Goal: Task Accomplishment & Management: Complete application form

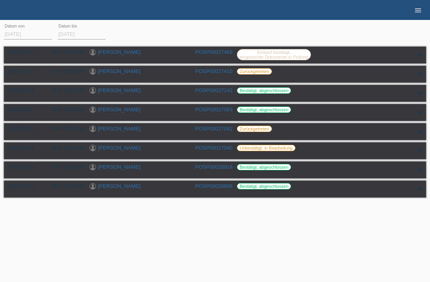
click at [419, 12] on icon "menu" at bounding box center [418, 10] width 8 height 8
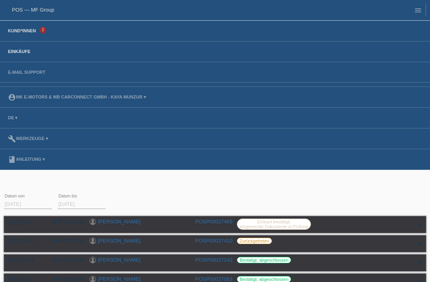
click at [22, 33] on link "Kund*innen" at bounding box center [22, 30] width 36 height 5
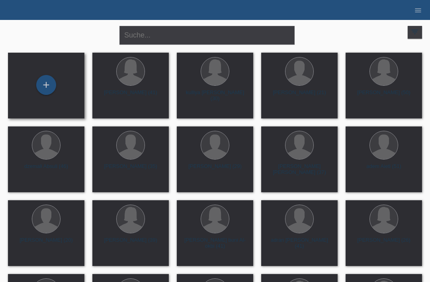
click at [43, 69] on div "+" at bounding box center [46, 86] width 76 height 66
click at [51, 83] on div "+" at bounding box center [46, 85] width 19 height 14
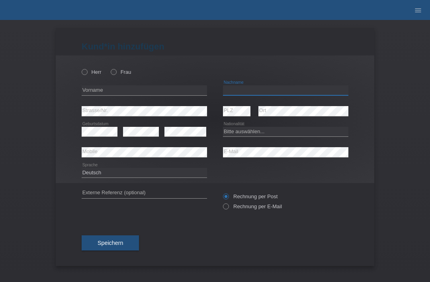
click at [274, 94] on input "text" at bounding box center [285, 90] width 125 height 10
type input "Santos cerqueira"
click at [155, 89] on input "text" at bounding box center [144, 90] width 125 height 10
type input "samuel"
click at [250, 133] on select "Bitte auswählen... Schweiz Deutschland Liechtenstein Österreich ------------ Af…" at bounding box center [285, 132] width 125 height 10
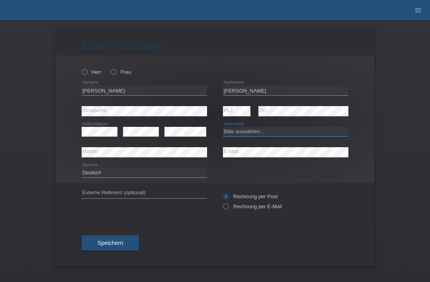
click at [310, 131] on select "Bitte auswählen... Schweiz Deutschland Liechtenstein Österreich ------------ Af…" at bounding box center [285, 132] width 125 height 10
select select "BR"
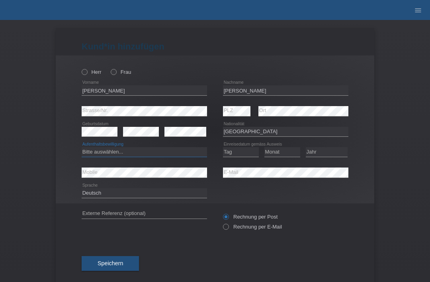
click at [162, 156] on select "Bitte auswählen... C B B - Flüchtlingsstatus Andere" at bounding box center [144, 152] width 125 height 10
select select "B"
click at [235, 155] on select "Tag 01 02 03 04 05 06 07 08 09 10 11" at bounding box center [241, 152] width 36 height 10
select select "30"
click at [284, 150] on select "Monat 01 02 03 04 05 06 07 08 09 10 11" at bounding box center [283, 152] width 36 height 10
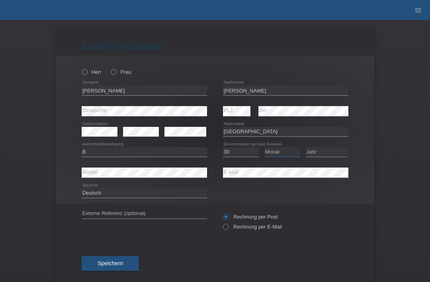
select select "03"
click at [333, 151] on select "Jahr 2025 2024 2023 2022 2021 2020 2019 2018 2017 2016 2015 2014 2013 2012 2011…" at bounding box center [327, 152] width 42 height 10
select select "2017"
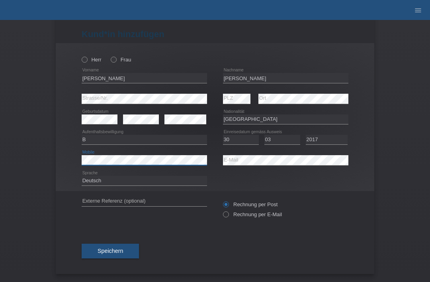
scroll to position [16, 0]
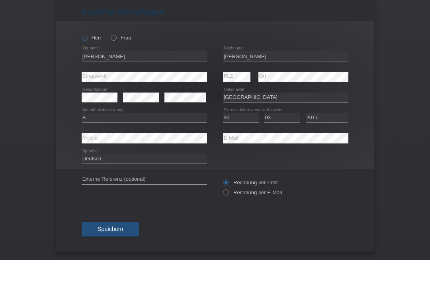
click at [80, 55] on icon at bounding box center [80, 55] width 0 height 0
click at [85, 57] on input "Herr" at bounding box center [84, 59] width 5 height 5
radio input "true"
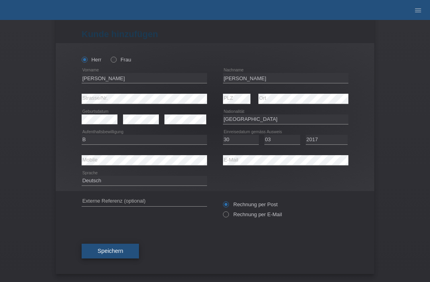
click at [122, 251] on span "Speichern" at bounding box center [110, 250] width 25 height 6
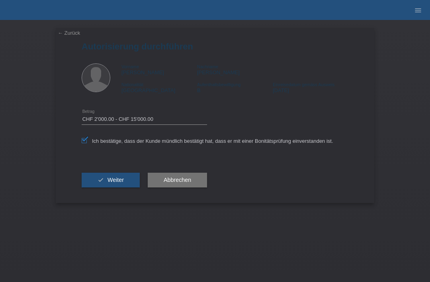
select select "3"
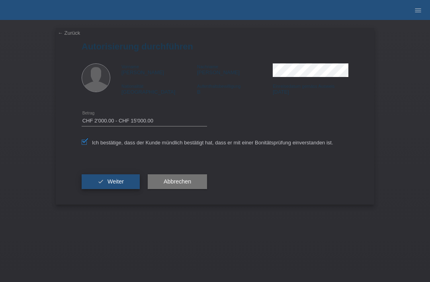
click at [112, 180] on button "check Weiter" at bounding box center [111, 181] width 58 height 15
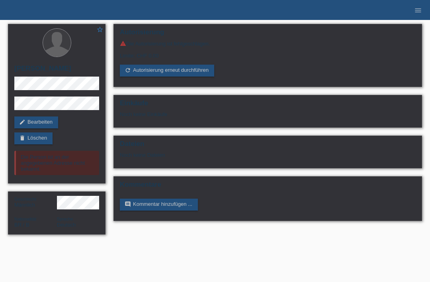
click at [425, 1] on li "menu" at bounding box center [418, 10] width 16 height 20
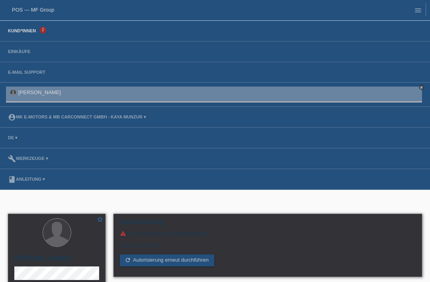
click at [15, 33] on link "Kund*innen" at bounding box center [22, 30] width 36 height 5
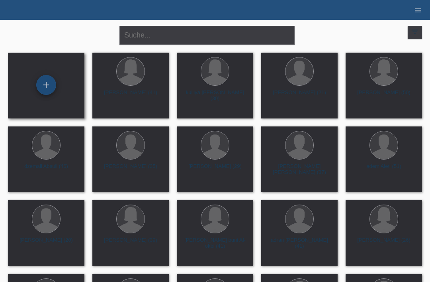
click at [46, 90] on div "+" at bounding box center [46, 85] width 19 height 14
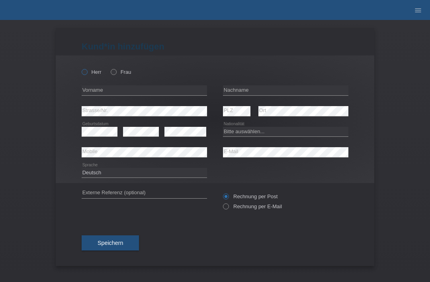
click at [82, 75] on label "Herr" at bounding box center [92, 72] width 20 height 6
click at [82, 74] on input "Herr" at bounding box center [84, 71] width 5 height 5
radio input "true"
click at [244, 90] on input "text" at bounding box center [285, 90] width 125 height 10
type input "[PERSON_NAME]"
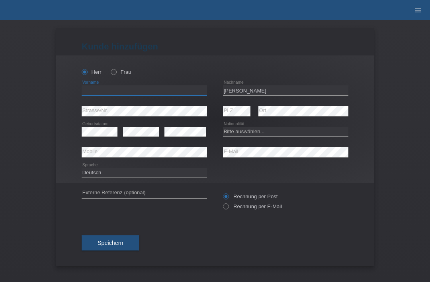
click at [155, 91] on input "text" at bounding box center [144, 90] width 125 height 10
type input "[PERSON_NAME]"
click at [255, 134] on select "Bitte auswählen... [GEOGRAPHIC_DATA] [GEOGRAPHIC_DATA] [GEOGRAPHIC_DATA] [GEOGR…" at bounding box center [285, 132] width 125 height 10
select select "PT"
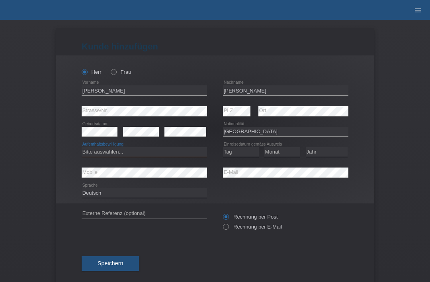
click at [147, 156] on select "Bitte auswählen... C B B - Flüchtlingsstatus Andere" at bounding box center [144, 152] width 125 height 10
select select "B"
click at [239, 149] on select "Tag 01 02 03 04 05 06 07 08 09 10 11" at bounding box center [241, 152] width 36 height 10
select select "09"
click at [273, 154] on select "Monat 01 02 03 04 05 06 07 08 09 10 11" at bounding box center [283, 152] width 36 height 10
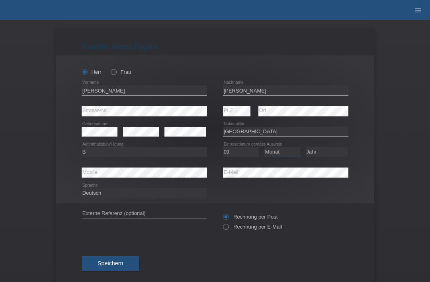
select select "12"
click at [326, 151] on select "Jahr 2025 2024 2023 2022 2021 2020 2019 2018 2017 2016 2015 2014 2013 2012 2011…" at bounding box center [327, 152] width 42 height 10
select select "2004"
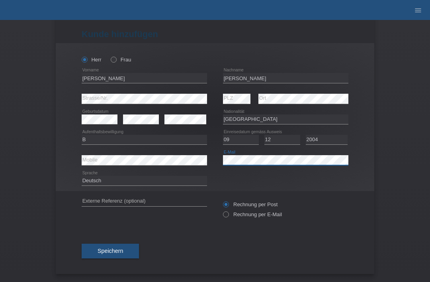
scroll to position [16, 0]
click at [125, 247] on button "Speichern" at bounding box center [110, 250] width 57 height 15
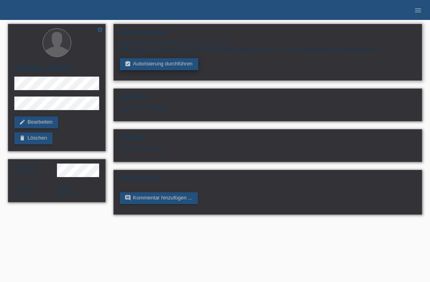
click at [157, 70] on link "assignment_turned_in Autorisierung durchführen" at bounding box center [159, 64] width 78 height 12
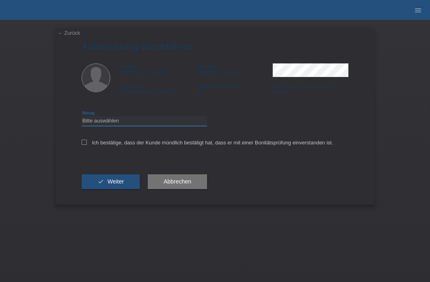
click at [152, 123] on select "Bitte auswählen CHF 1.00 - CHF 499.00 CHF 500.00 - CHF 1'999.00 CHF 2'000.00 - …" at bounding box center [144, 121] width 125 height 10
select select "3"
click at [86, 145] on icon at bounding box center [84, 141] width 5 height 5
click at [86, 145] on input "Ich bestätige, dass der Kunde mündlich bestätigt hat, dass er mit einer Bonität…" at bounding box center [84, 141] width 5 height 5
checkbox input "true"
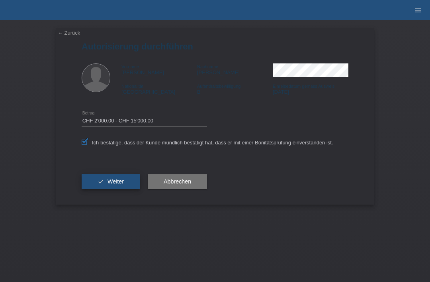
click at [105, 185] on button "check Weiter" at bounding box center [111, 181] width 58 height 15
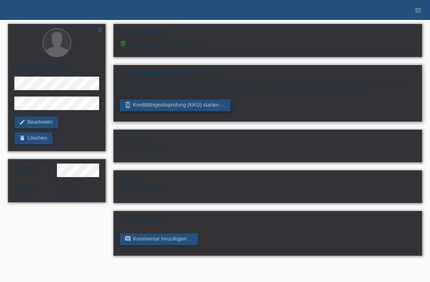
click at [205, 111] on link "perm_device_information Kreditfähigkeitsprüfung (KKG) starten ..." at bounding box center [175, 105] width 111 height 12
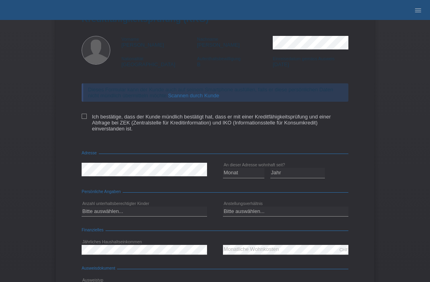
scroll to position [28, 0]
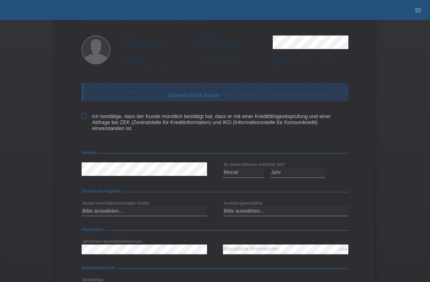
click at [85, 118] on icon at bounding box center [84, 115] width 5 height 5
click at [85, 118] on input "Ich bestätige, dass der Kunde mündlich bestätigt hat, dass er mit einer Kreditf…" at bounding box center [84, 115] width 5 height 5
checkbox input "true"
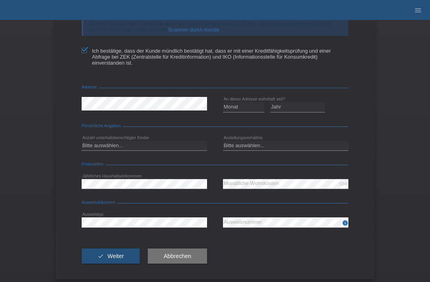
scroll to position [95, 0]
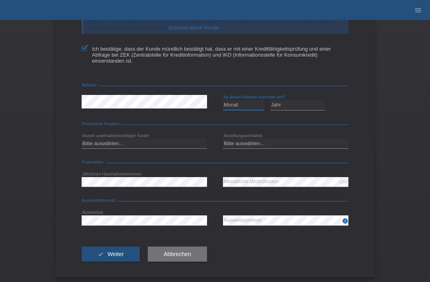
click at [247, 108] on select "Monat 01 02 03 04 05 06 07 08 09 10" at bounding box center [243, 105] width 41 height 10
select select "01"
click at [294, 109] on select "Jahr 2025 2024 2023 2022 2021 2020 2019 2018 2017 2016 2015 2014 2013 2012 2011…" at bounding box center [298, 105] width 55 height 10
click at [294, 110] on select "Jahr 2025 2024 2023 2022 2021 2020 2019 2018 2017 2016 2015 2014 2013 2012 2011…" at bounding box center [298, 105] width 55 height 10
select select "2014"
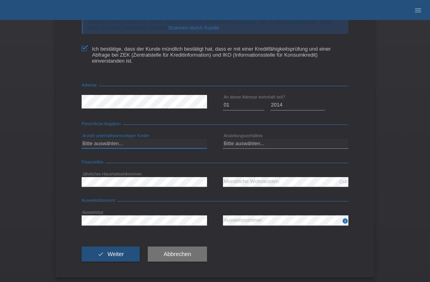
click at [172, 148] on select "Bitte auswählen... 0 1 2 3 4 5 6 7 8 9" at bounding box center [144, 144] width 125 height 10
select select "0"
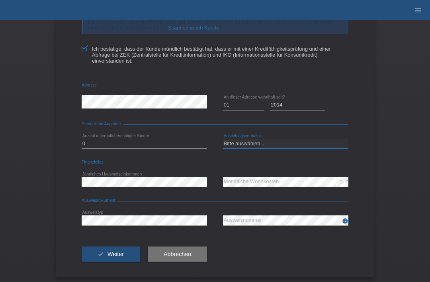
click at [267, 148] on select "Bitte auswählen... Unbefristet Befristet Lehrling/Student Pensioniert Nicht arb…" at bounding box center [285, 144] width 125 height 10
select select "UNLIMITED"
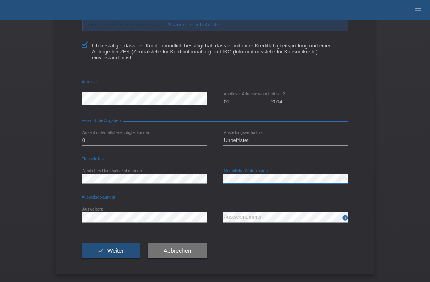
scroll to position [106, 0]
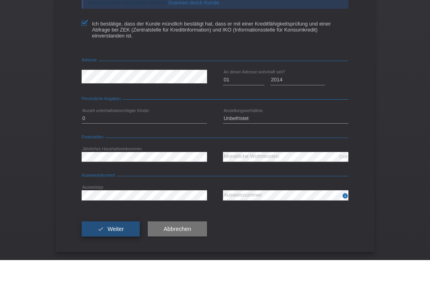
click at [108, 247] on span "Weiter" at bounding box center [116, 250] width 16 height 6
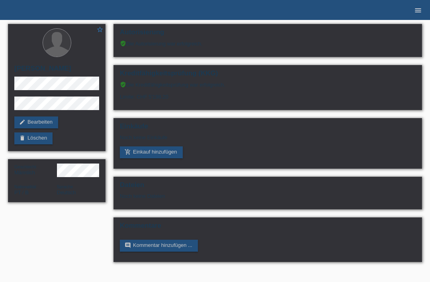
click at [418, 12] on icon "menu" at bounding box center [418, 10] width 8 height 8
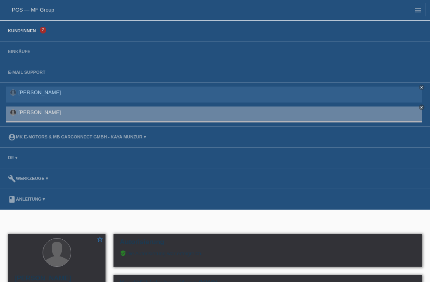
click at [13, 33] on link "Kund*innen" at bounding box center [22, 30] width 36 height 5
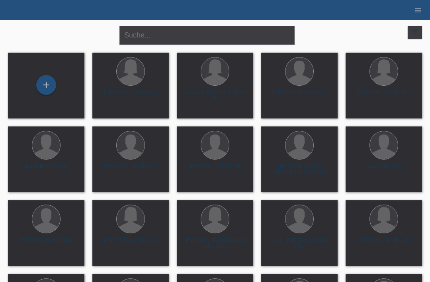
click at [413, 20] on li "menu" at bounding box center [418, 10] width 16 height 20
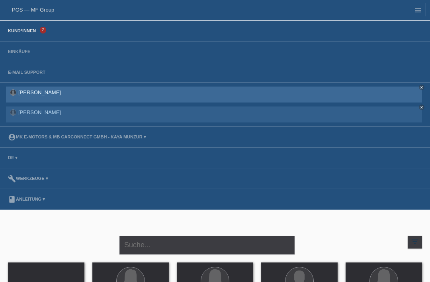
click at [52, 94] on link "[PERSON_NAME]" at bounding box center [39, 92] width 43 height 6
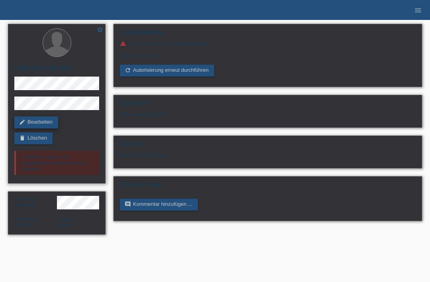
click at [32, 118] on link "edit Bearbeiten" at bounding box center [36, 122] width 44 height 12
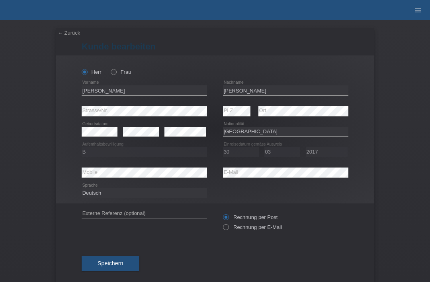
select select "BR"
select select "B"
select select "30"
select select "03"
select select "2017"
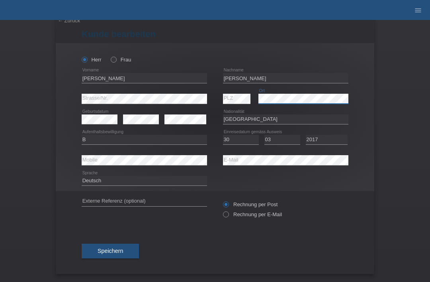
scroll to position [16, 0]
click at [121, 249] on span "Speichern" at bounding box center [110, 250] width 25 height 6
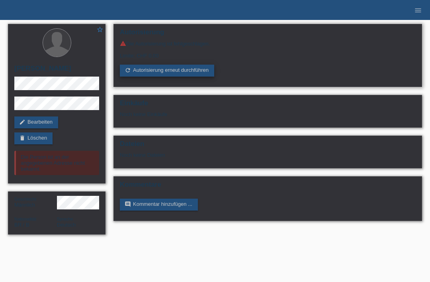
click at [194, 74] on link "refresh Autorisierung erneut durchführen" at bounding box center [167, 71] width 94 height 12
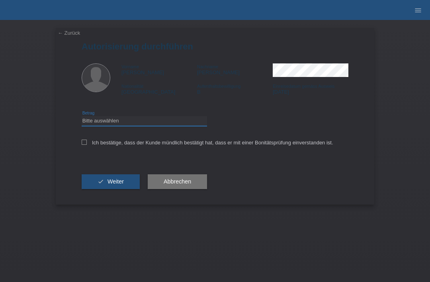
click at [171, 125] on select "Bitte auswählen CHF 1.00 - CHF 499.00 CHF 500.00 - CHF 1'999.00 CHF 2'000.00 - …" at bounding box center [144, 121] width 125 height 10
select select "3"
click at [84, 142] on icon at bounding box center [84, 141] width 5 height 5
click at [84, 142] on input "Ich bestätige, dass der Kunde mündlich bestätigt hat, dass er mit einer Bonität…" at bounding box center [84, 141] width 5 height 5
checkbox input "true"
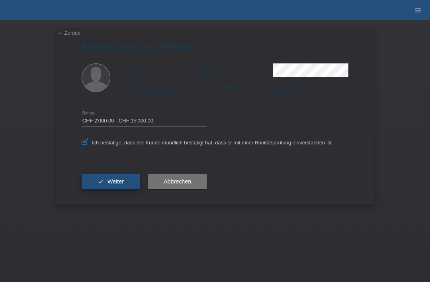
click at [99, 178] on button "check Weiter" at bounding box center [111, 181] width 58 height 15
